Goal: Task Accomplishment & Management: Manage account settings

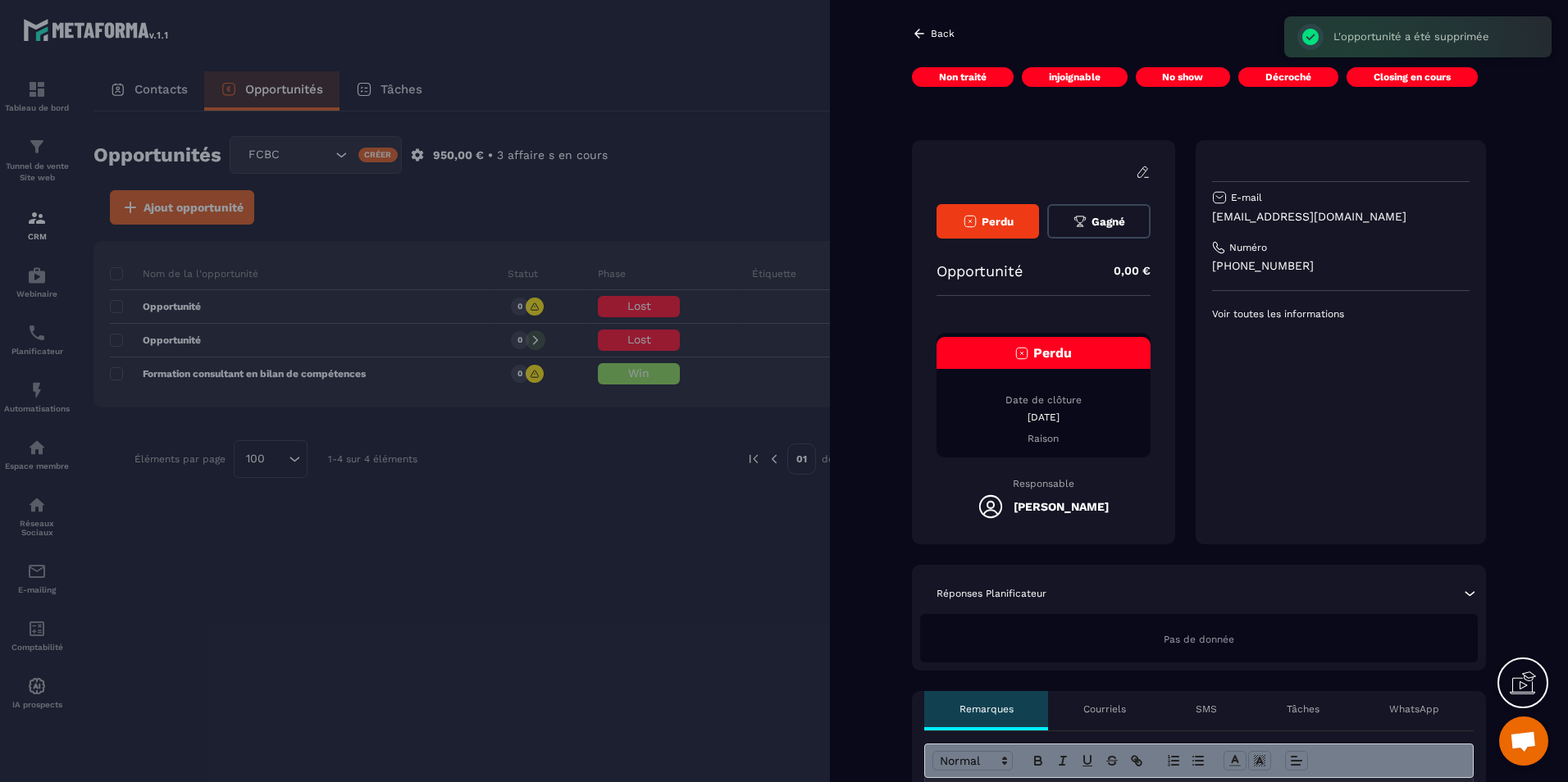
scroll to position [543, 0]
click at [1034, 355] on span "Perdu" at bounding box center [1053, 352] width 38 height 15
click at [995, 219] on span "Perdu" at bounding box center [997, 222] width 32 height 13
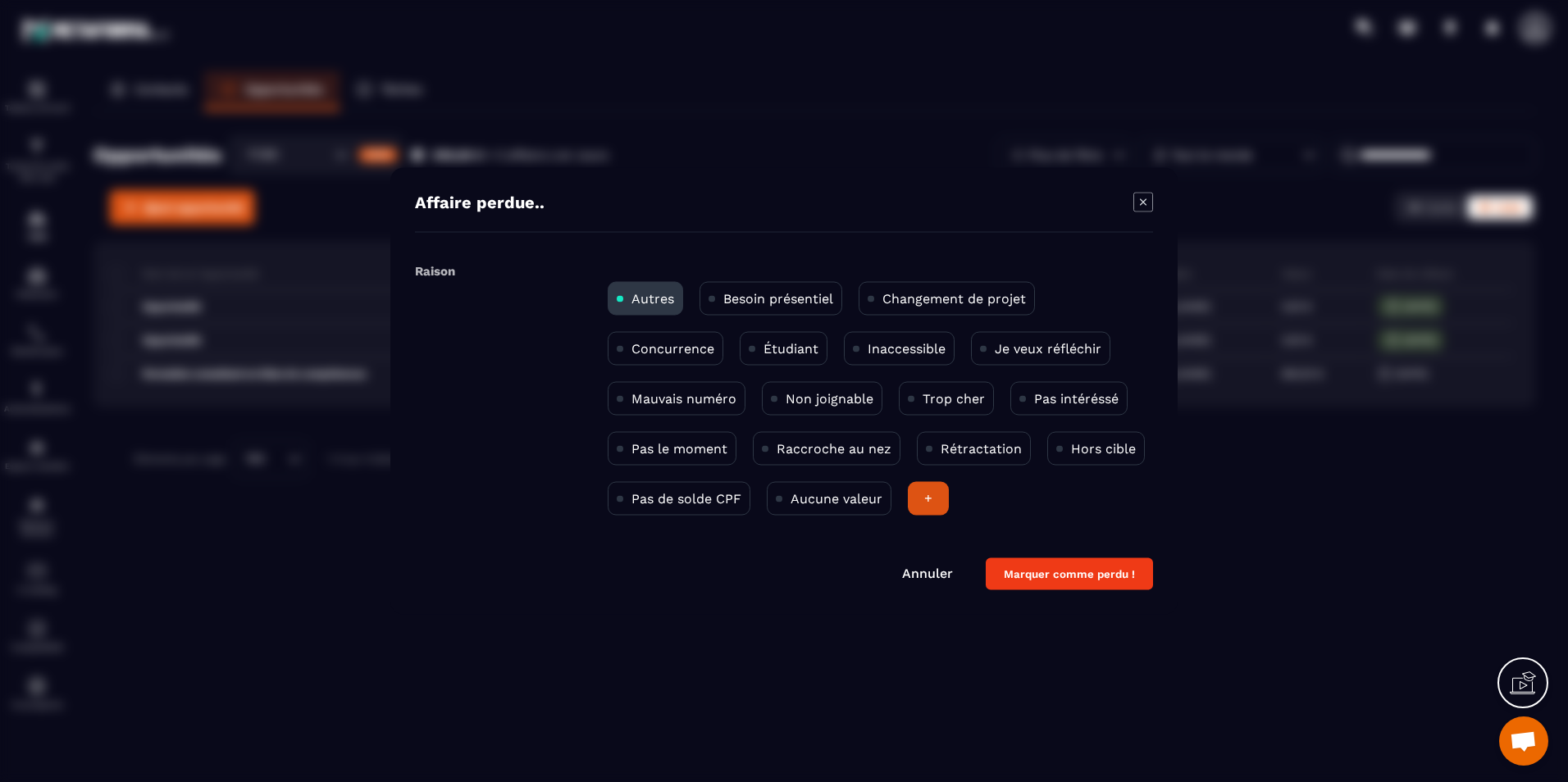
click at [826, 404] on p "Non joignable" at bounding box center [830, 399] width 87 height 15
click at [1056, 577] on button "Marquer comme perdu !" at bounding box center [1070, 574] width 168 height 32
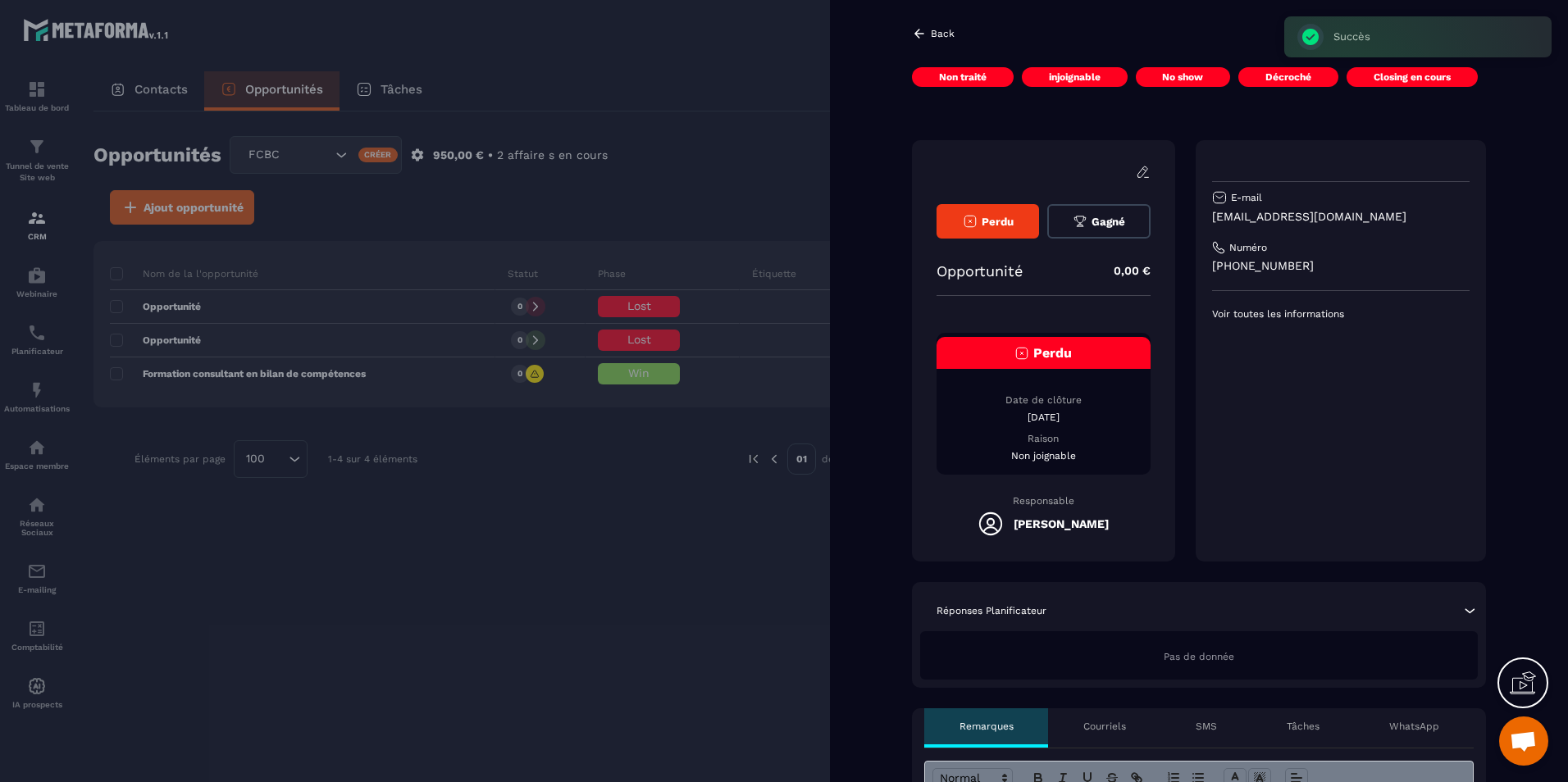
click at [720, 112] on div at bounding box center [784, 391] width 1568 height 782
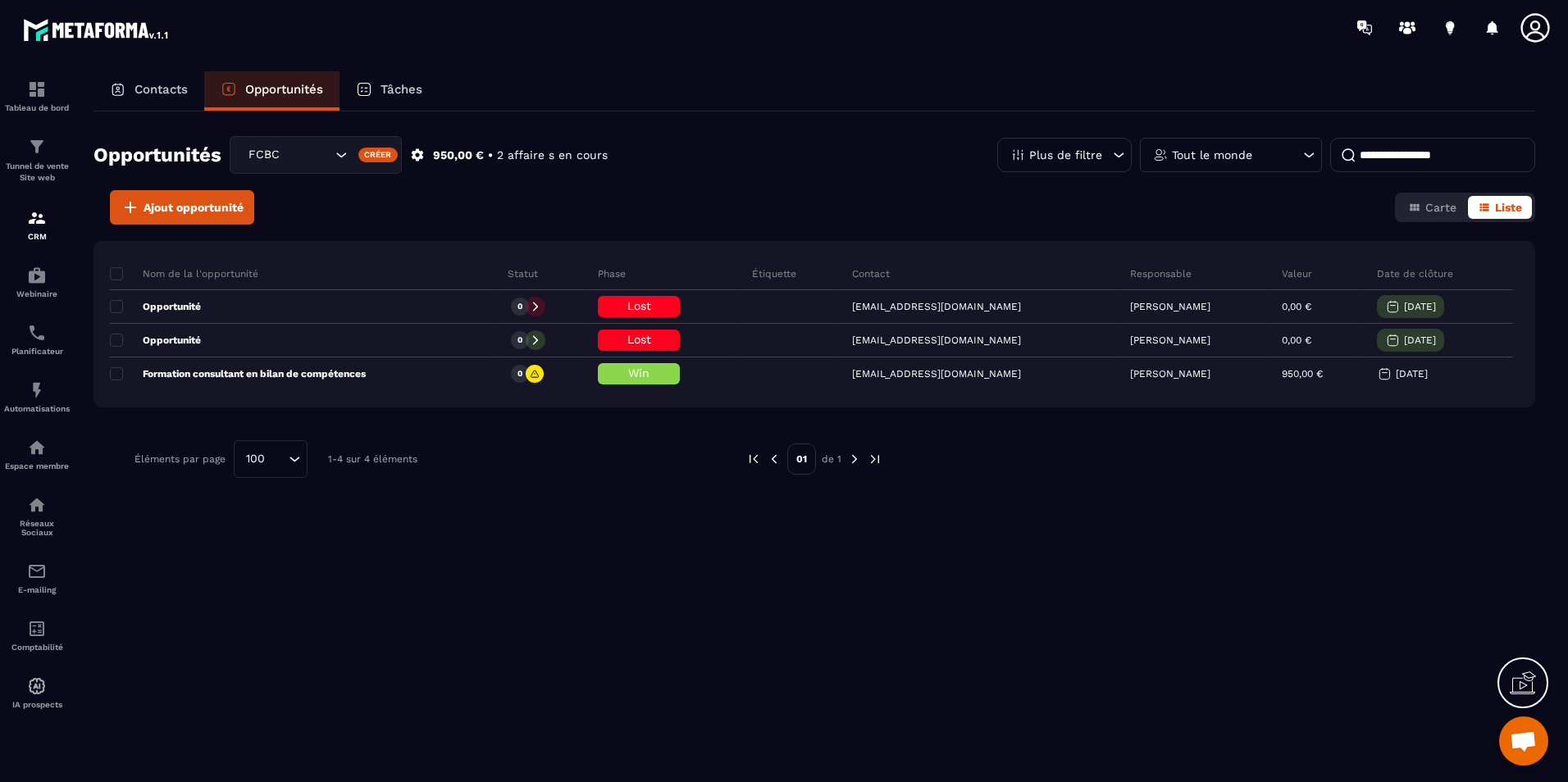
click at [704, 155] on div "Opportunités FCBC Créer 950,00 € • 2 affaire s en cours Plus de filtre Tout le …" at bounding box center [815, 163] width 1442 height 54
click at [715, 178] on div "Opportunités FCBC Créer 950,00 € • 2 affaire s en cours Plus de filtre Tout le …" at bounding box center [815, 163] width 1442 height 54
click at [549, 97] on div "Contacts Opportunités Tâches" at bounding box center [815, 90] width 1442 height 39
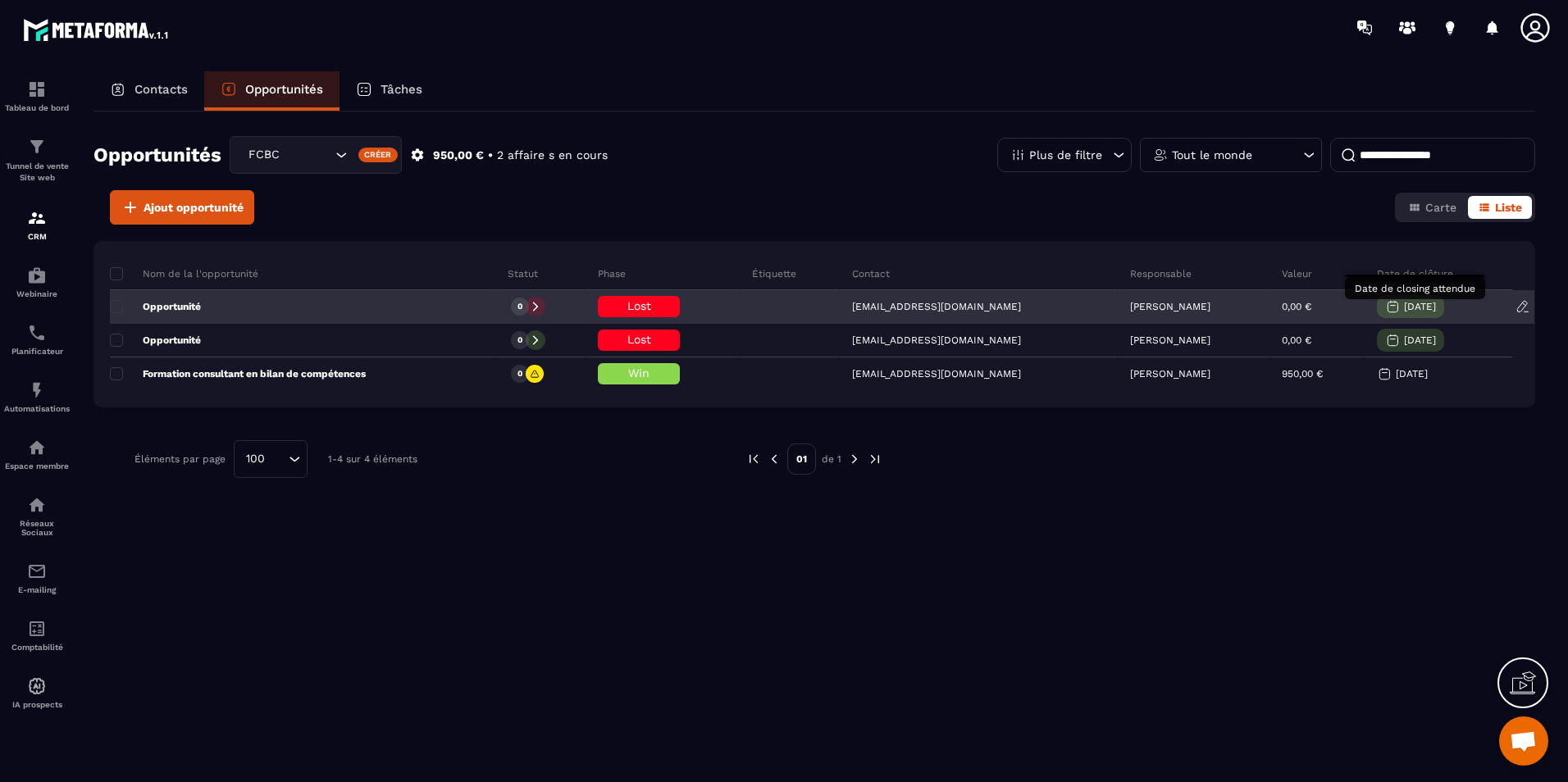
click at [1404, 310] on p "[DATE]" at bounding box center [1420, 307] width 32 height 12
